Goal: Task Accomplishment & Management: Manage account settings

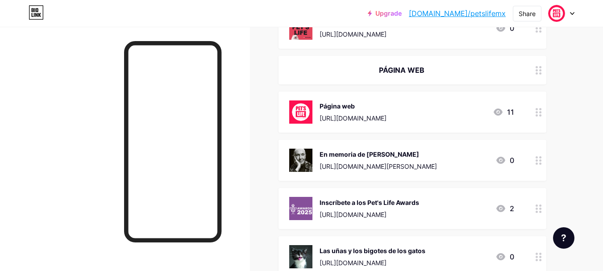
scroll to position [452, 0]
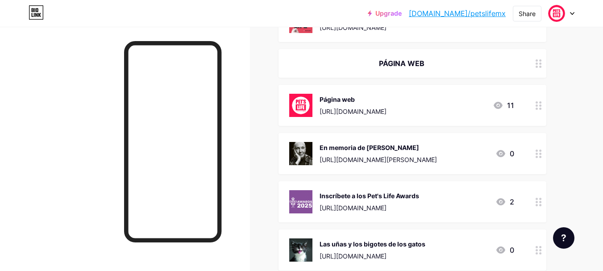
click at [539, 156] on icon at bounding box center [539, 154] width 6 height 8
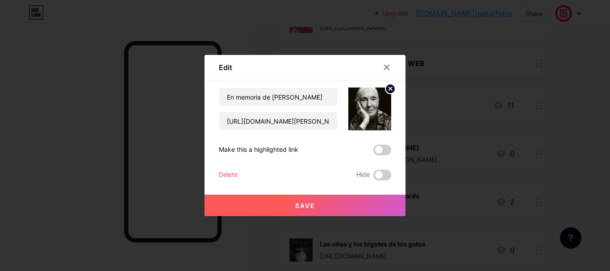
click at [221, 176] on div "Delete" at bounding box center [228, 175] width 19 height 11
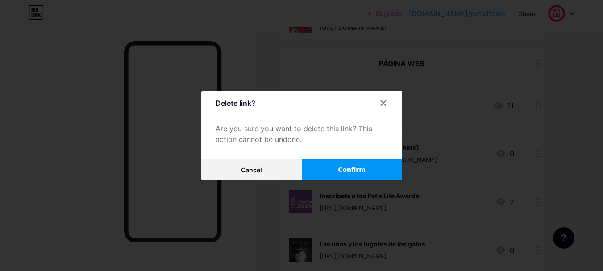
click at [331, 164] on button "Confirm" at bounding box center [352, 169] width 100 height 21
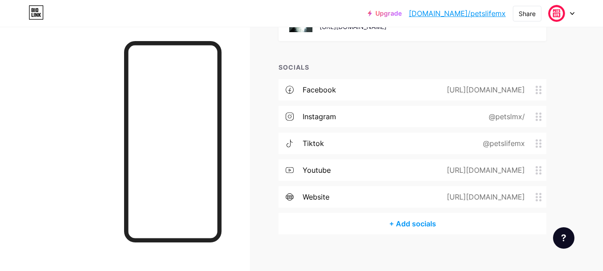
scroll to position [641, 0]
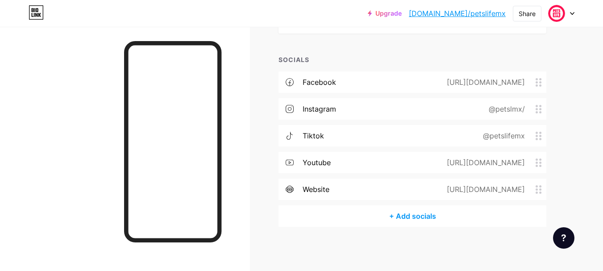
click at [297, 193] on div "website" at bounding box center [304, 189] width 51 height 11
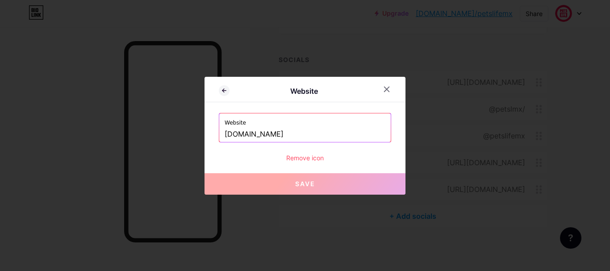
click at [215, 88] on div "Website" at bounding box center [304, 91] width 201 height 21
click at [221, 91] on icon at bounding box center [224, 90] width 11 height 11
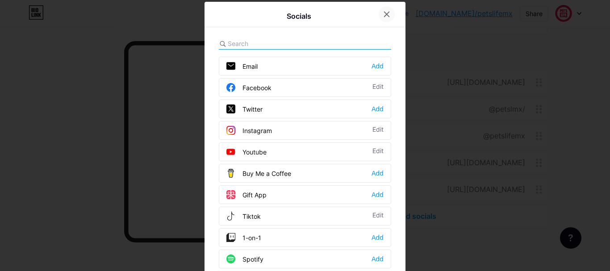
click at [384, 9] on div at bounding box center [387, 14] width 16 height 16
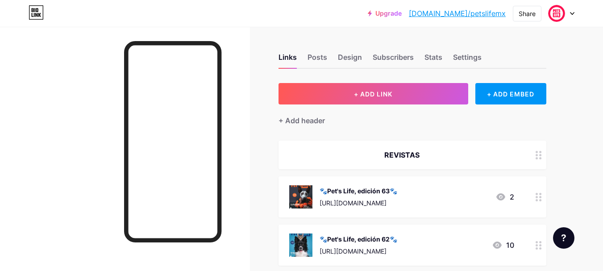
click at [428, 56] on div "Stats" at bounding box center [433, 60] width 18 height 16
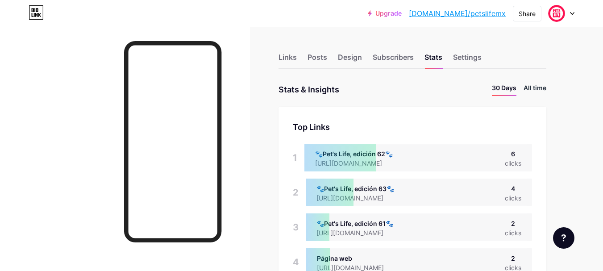
click at [533, 91] on li "All time" at bounding box center [535, 89] width 23 height 13
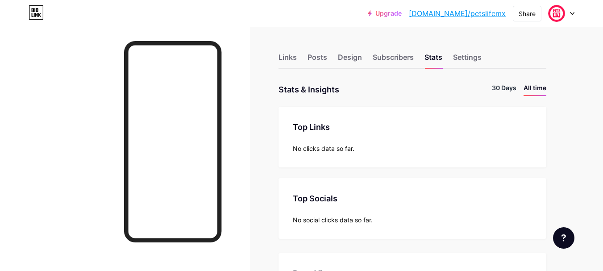
click at [505, 86] on li "30 Days" at bounding box center [504, 89] width 25 height 13
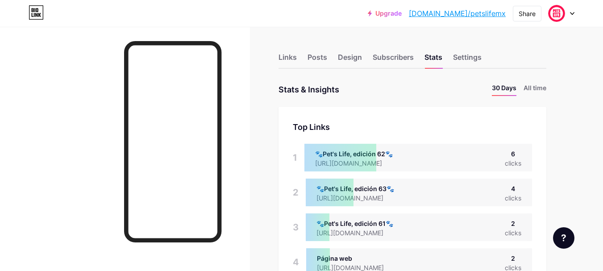
scroll to position [878, 0]
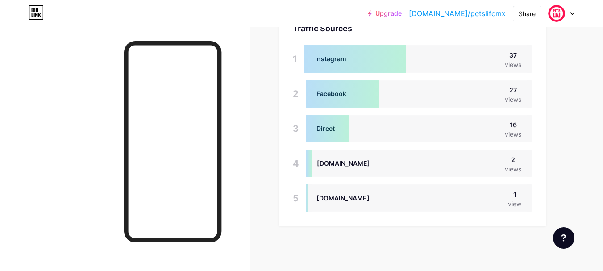
click at [240, 129] on div at bounding box center [125, 162] width 250 height 271
